Goal: Find specific page/section: Find specific page/section

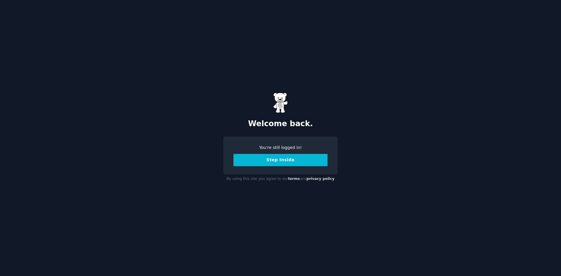
click at [276, 159] on button "Step Inside" at bounding box center [281, 160] width 94 height 12
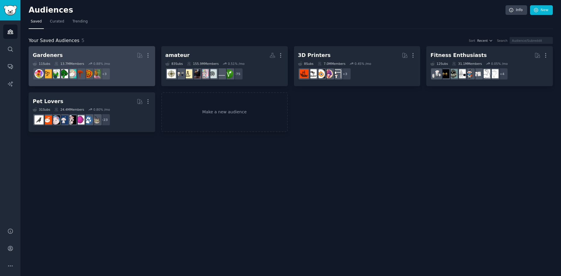
click at [113, 59] on h2 "Gardeners More" at bounding box center [92, 55] width 118 height 10
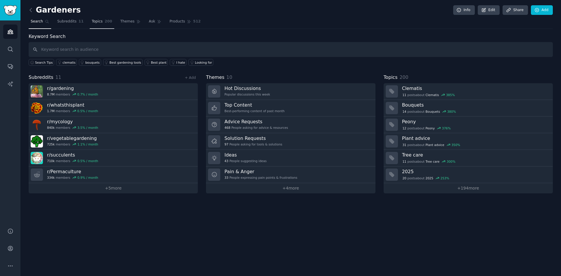
click at [105, 22] on span "200" at bounding box center [109, 21] width 8 height 5
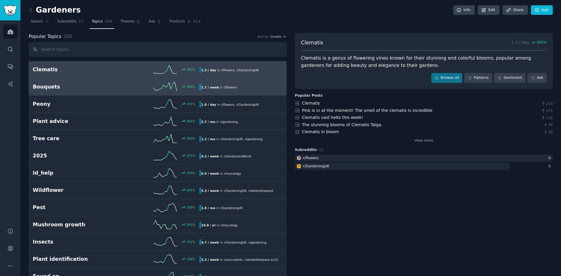
click at [168, 87] on icon at bounding box center [165, 86] width 23 height 9
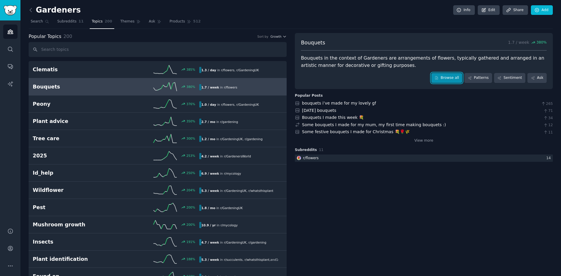
click at [451, 77] on link "Browse all" at bounding box center [447, 78] width 31 height 10
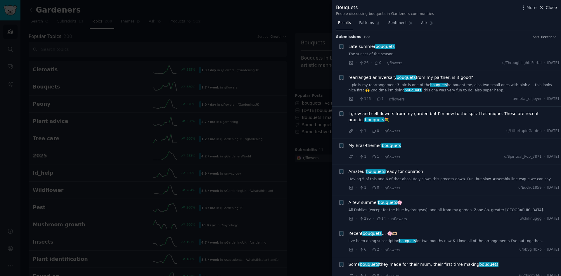
click at [549, 8] on span "Close" at bounding box center [551, 8] width 11 height 6
